Goal: Transaction & Acquisition: Register for event/course

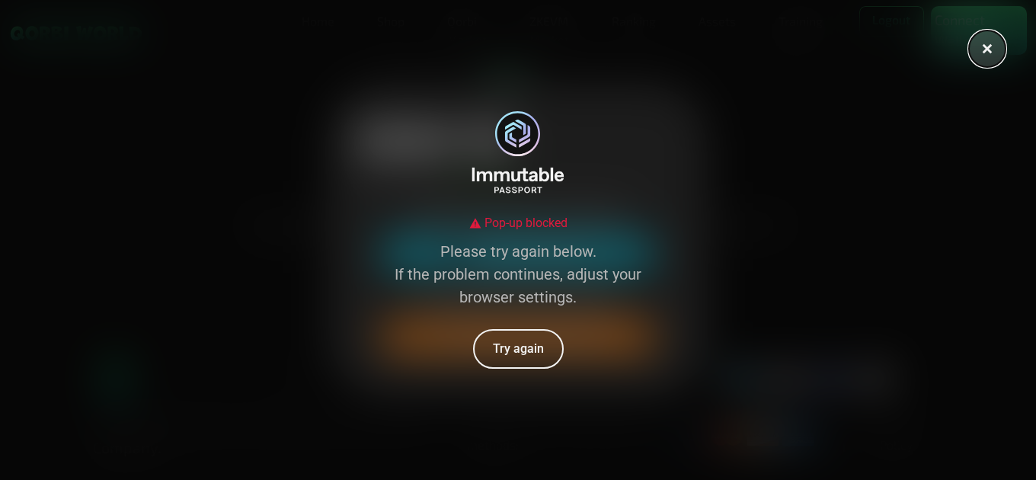
click at [990, 48] on icon at bounding box center [988, 49] width 10 height 10
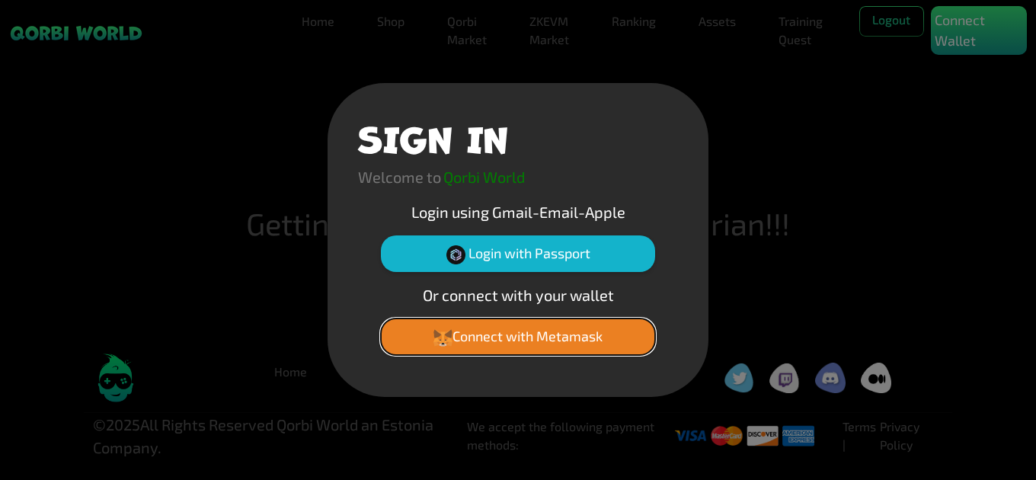
click at [536, 343] on button "Connect with Metamask" at bounding box center [518, 336] width 274 height 37
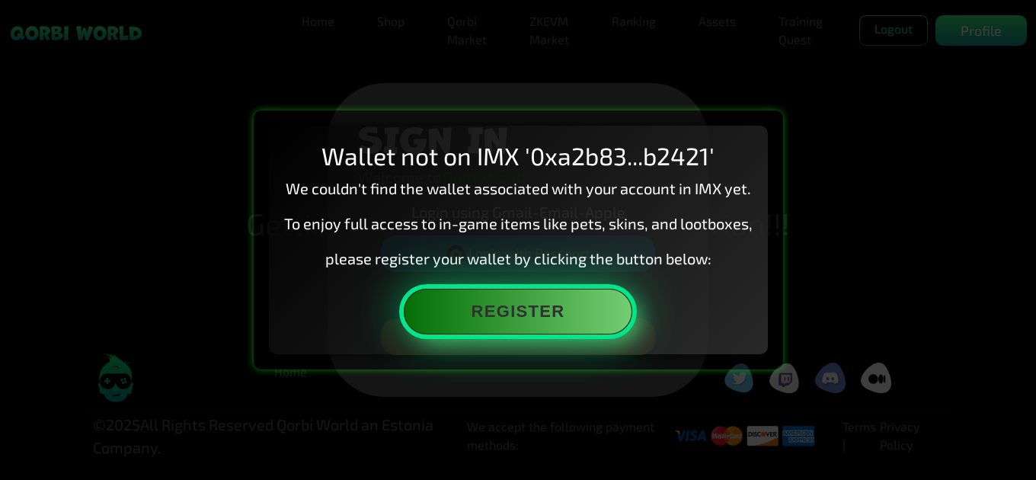
click at [536, 314] on button "Register" at bounding box center [518, 312] width 229 height 46
click at [492, 302] on button "Register" at bounding box center [518, 312] width 229 height 46
click at [530, 306] on button "Register" at bounding box center [518, 312] width 229 height 46
click at [558, 299] on button "Register" at bounding box center [518, 312] width 229 height 46
click at [543, 314] on button "Register" at bounding box center [518, 312] width 229 height 46
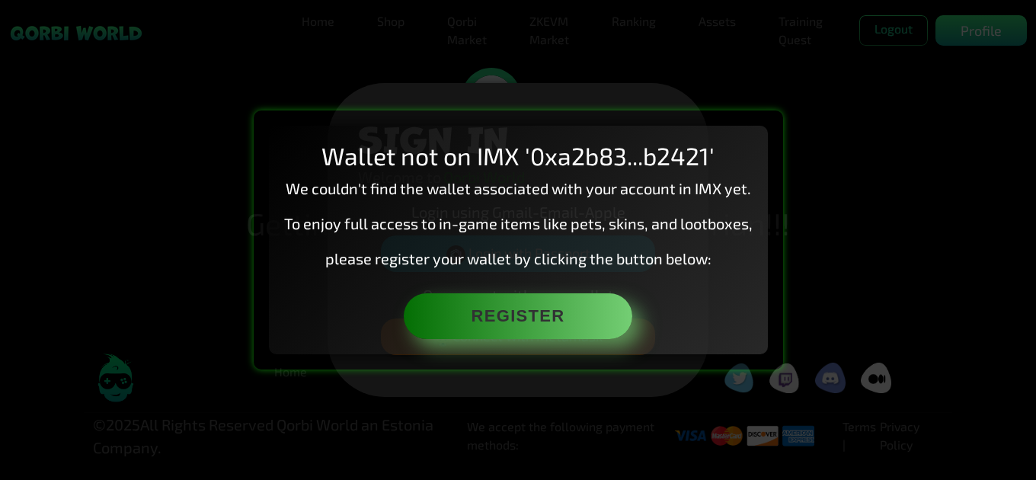
click at [734, 152] on h2 "Wallet not on IMX '0xa2b83...b2421'" at bounding box center [518, 155] width 469 height 29
click at [569, 156] on h2 "Wallet not on IMX '0xa2b83...b2421'" at bounding box center [518, 155] width 469 height 29
click at [626, 158] on h2 "Wallet not on IMX '0xa2b83...b2421'" at bounding box center [518, 155] width 469 height 29
click at [141, 66] on div "Wallet not on IMX '0xa2b83...b2421' We couldn't find the wallet associated with…" at bounding box center [518, 240] width 1036 height 480
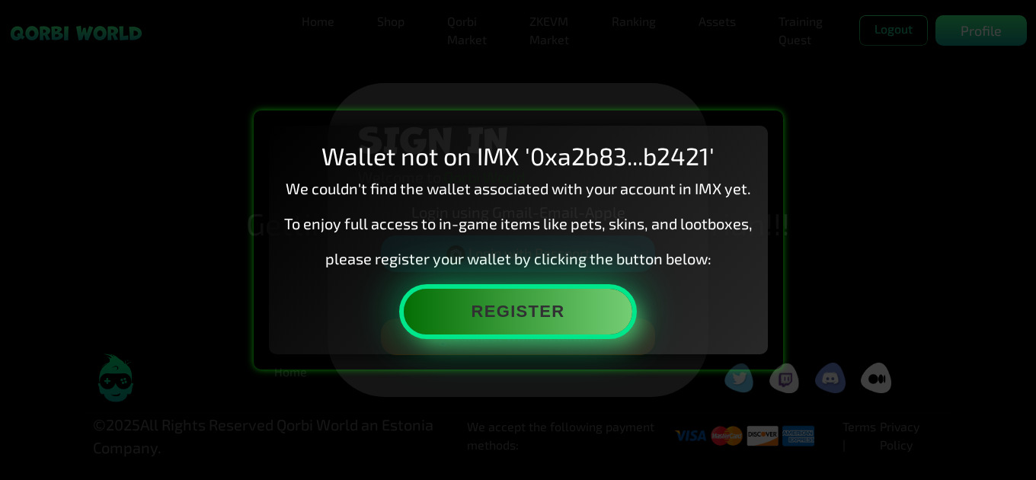
drag, startPoint x: 694, startPoint y: 272, endPoint x: 629, endPoint y: 297, distance: 70.2
click at [675, 284] on div "Wallet not on IMX '0xa2b83...b2421' We couldn't find the wallet associated with…" at bounding box center [518, 240] width 499 height 228
click at [562, 302] on button "Register" at bounding box center [518, 312] width 229 height 46
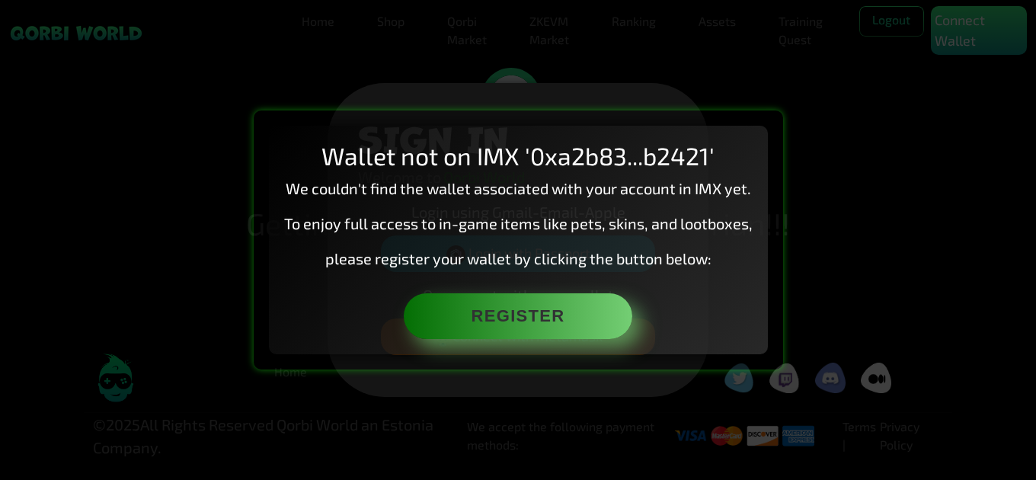
drag, startPoint x: 891, startPoint y: 166, endPoint x: 896, endPoint y: 139, distance: 27.8
click at [891, 165] on div "Wallet not on IMX '0xa2b83...b2421' We couldn't find the wallet associated with…" at bounding box center [518, 240] width 1036 height 480
drag, startPoint x: 896, startPoint y: 139, endPoint x: 917, endPoint y: 53, distance: 88.0
click at [897, 113] on div "Wallet not on IMX '0xa2b83...b2421' We couldn't find the wallet associated with…" at bounding box center [518, 240] width 1036 height 480
click at [945, 24] on div "Wallet not on IMX '0xa2b83...b2421' We couldn't find the wallet associated with…" at bounding box center [518, 240] width 1036 height 480
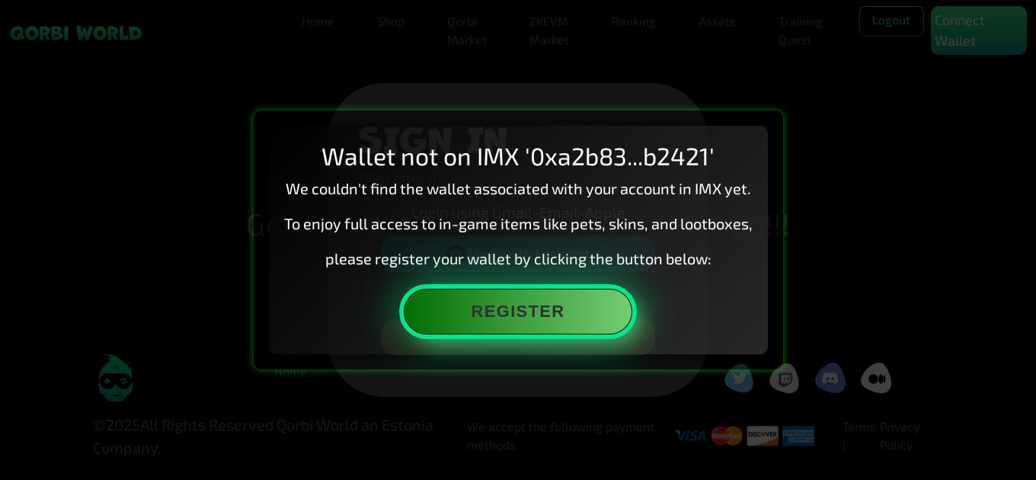
click at [599, 312] on button "Register" at bounding box center [518, 312] width 229 height 46
